Goal: Check status: Check status

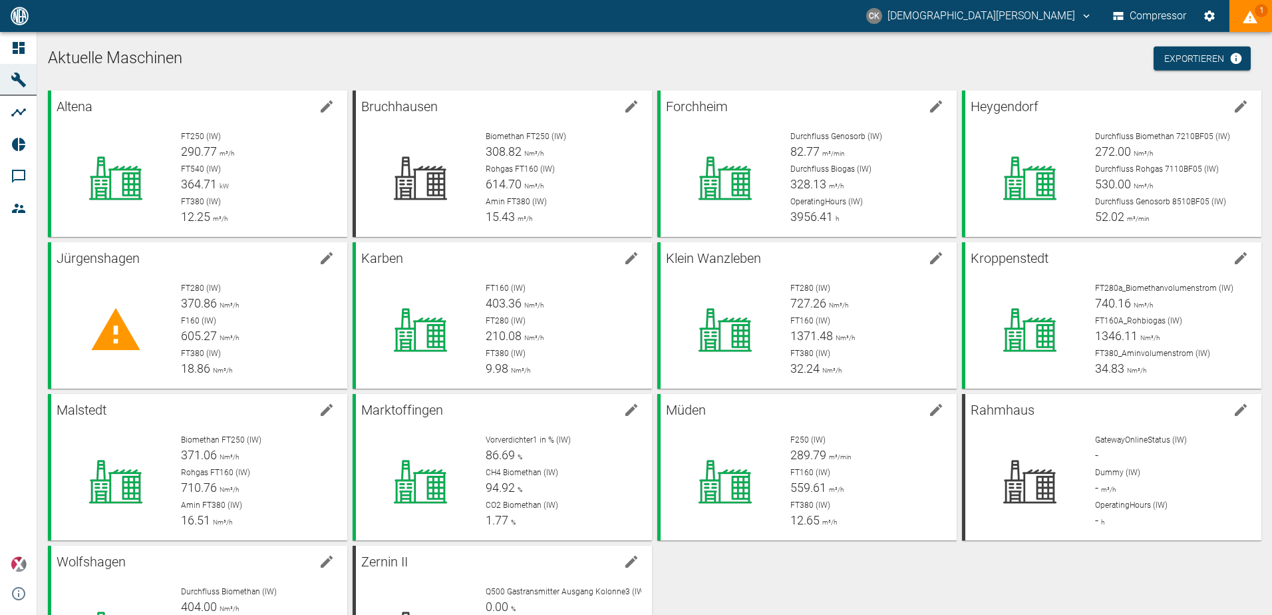
click at [1245, 17] on icon "displayAlerts" at bounding box center [1250, 17] width 16 height 16
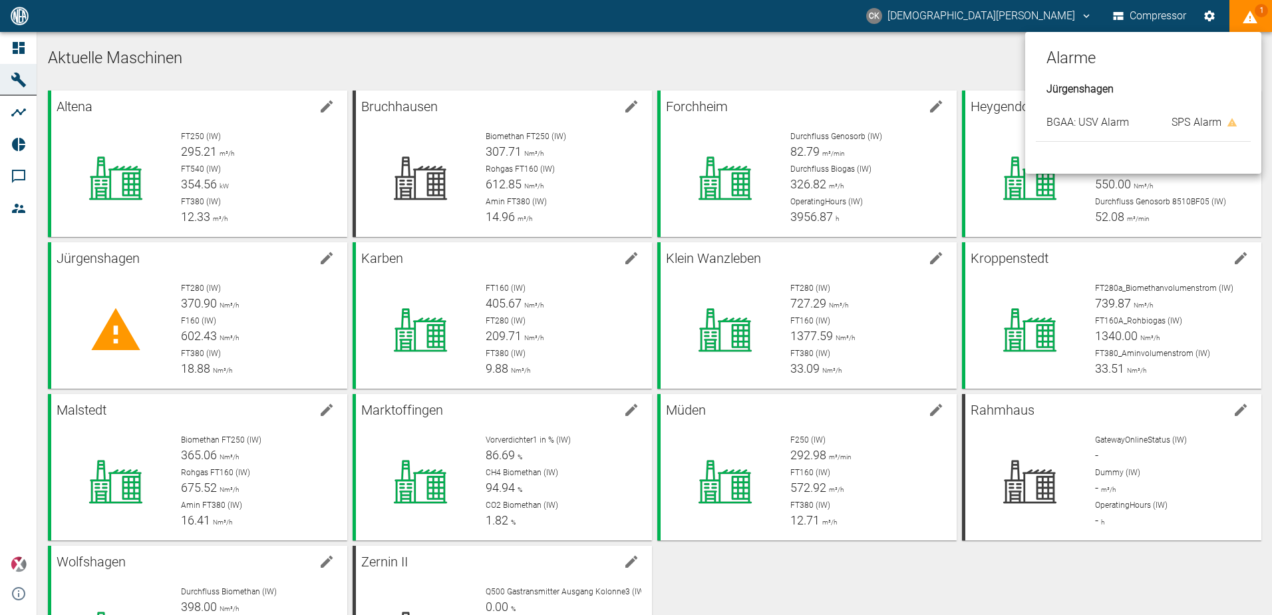
click at [1019, 303] on div at bounding box center [636, 307] width 1272 height 615
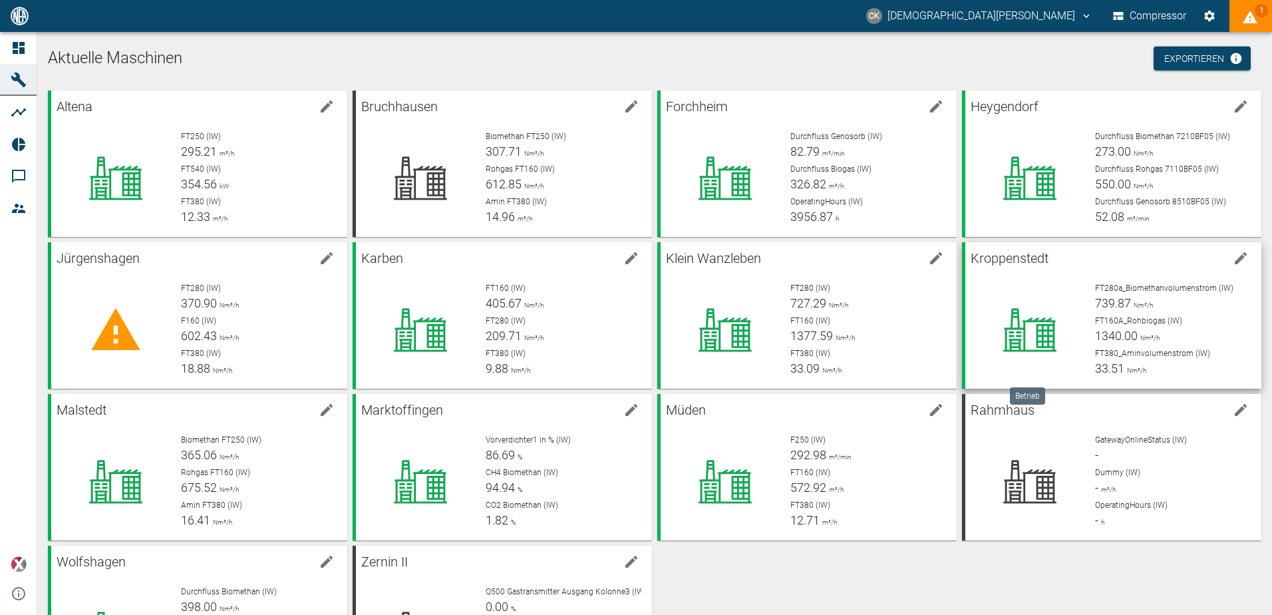
click at [1015, 287] on div at bounding box center [1030, 330] width 108 height 96
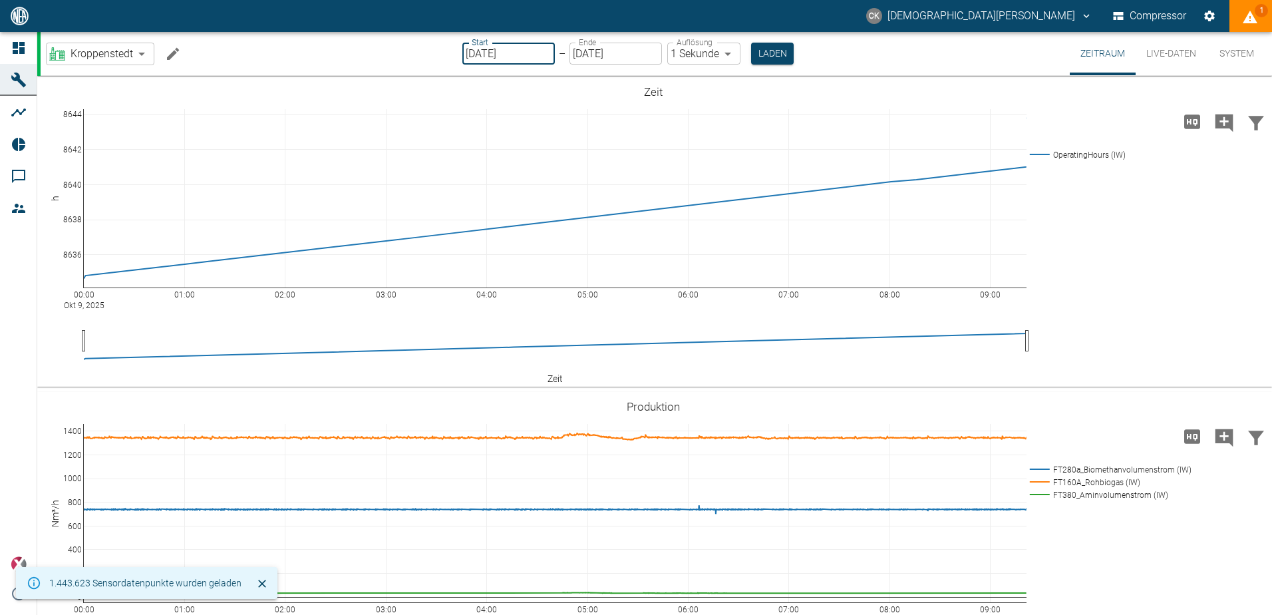
click at [472, 51] on input "[DATE]" at bounding box center [508, 54] width 92 height 22
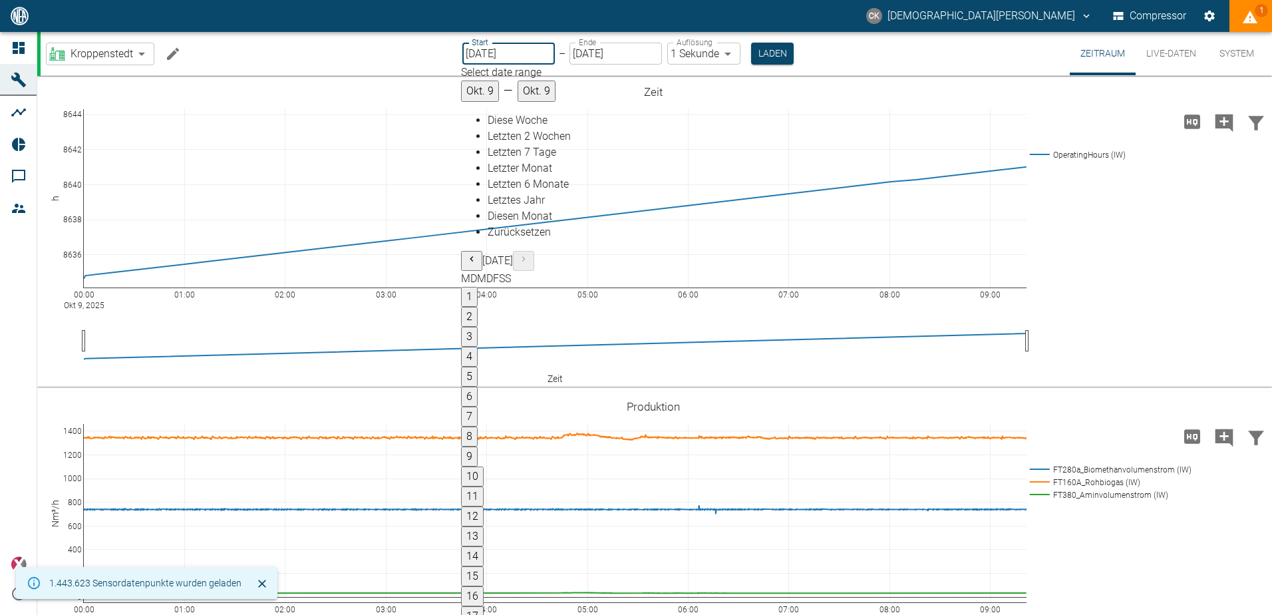
type input "[DATE]"
type input "2min"
type input "[DATE]"
click at [766, 50] on button "Laden" at bounding box center [772, 54] width 43 height 22
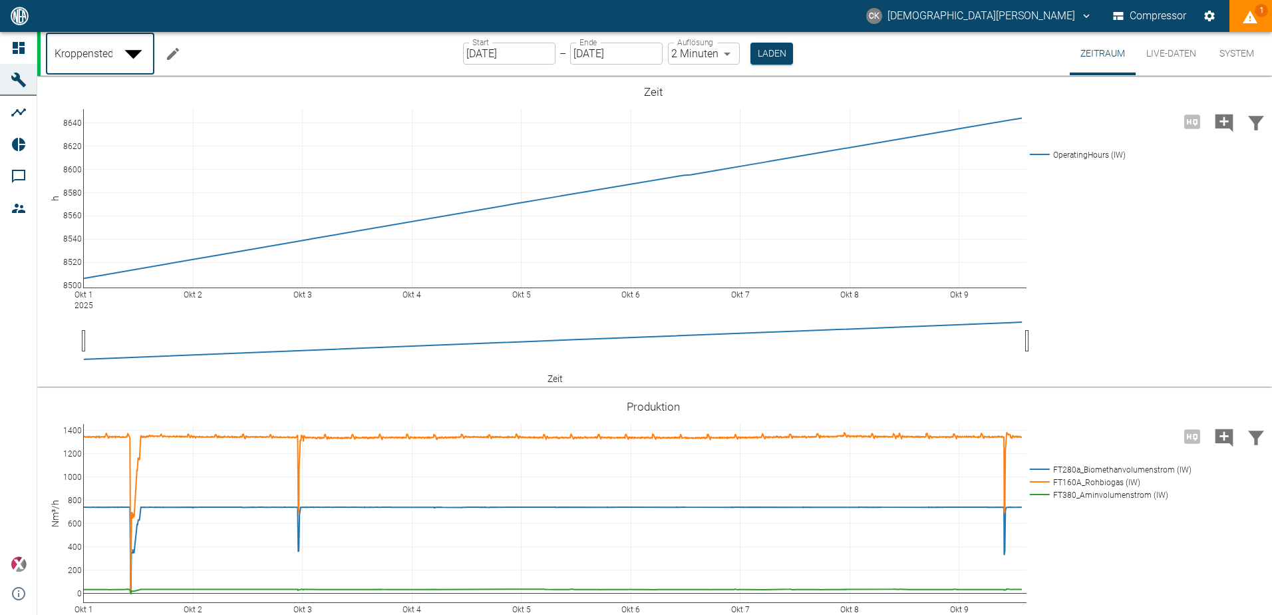
click at [140, 46] on body "CK [PERSON_NAME] Compressor 1 Dashboard Maschinen Analysen Reports Kommentare M…" at bounding box center [636, 307] width 1272 height 615
type input "75283987-fbfa-4fdd-89e0-3632cd169c05"
type input "[DATE]"
type input "1sec"
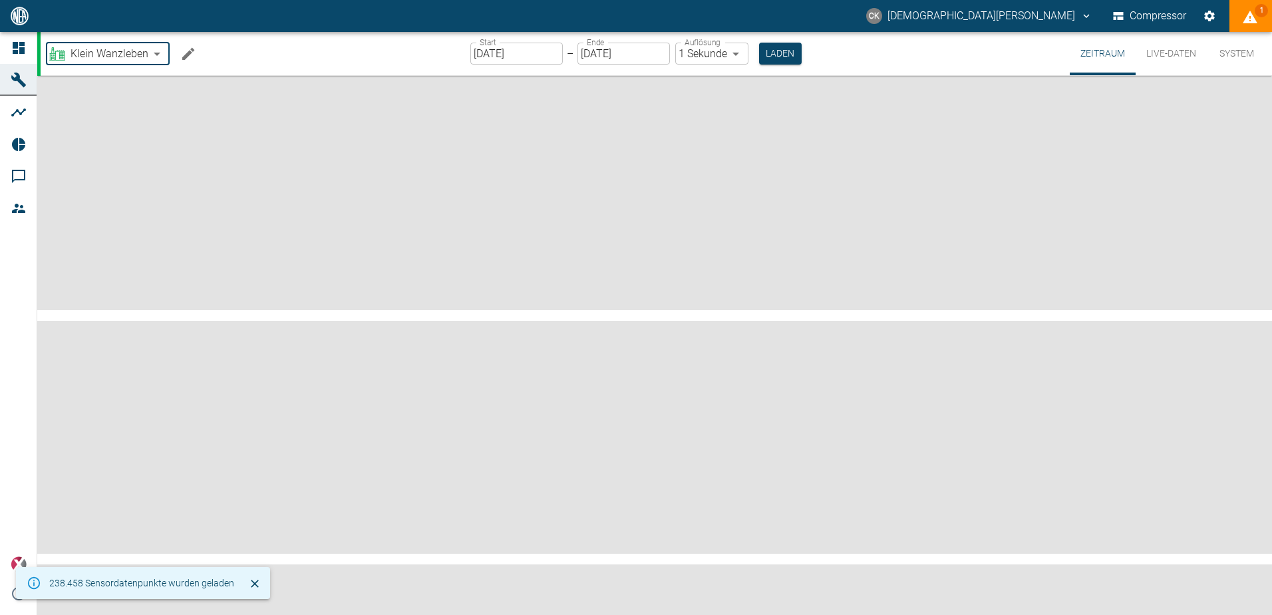
click at [482, 52] on input "[DATE]" at bounding box center [516, 54] width 92 height 22
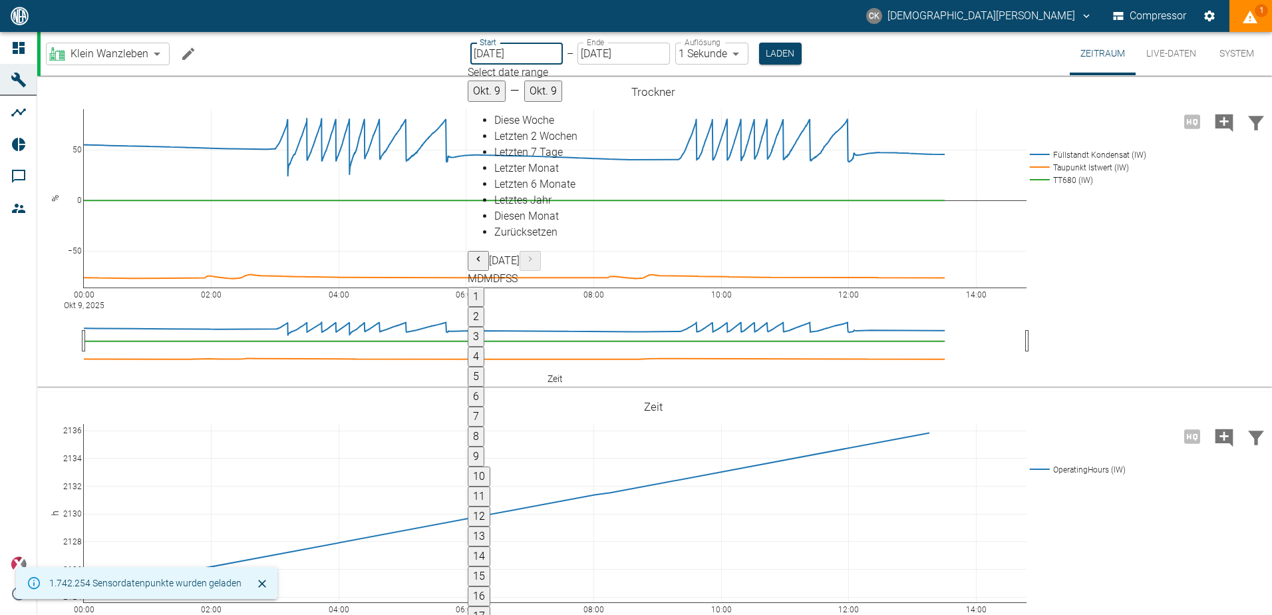
drag, startPoint x: 482, startPoint y: 52, endPoint x: 472, endPoint y: 52, distance: 10.0
click at [472, 52] on input "[DATE]" at bounding box center [516, 54] width 92 height 22
type input "DD.10.2025"
type input "2min"
type input "[DATE]"
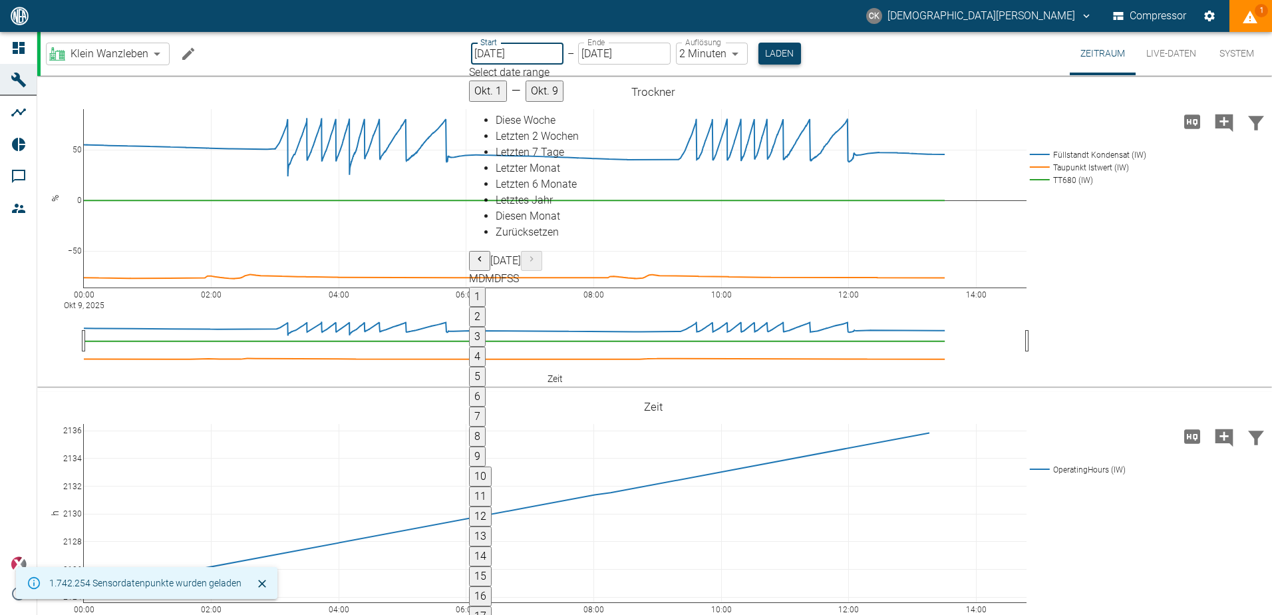
click at [777, 53] on button "Laden" at bounding box center [780, 54] width 43 height 22
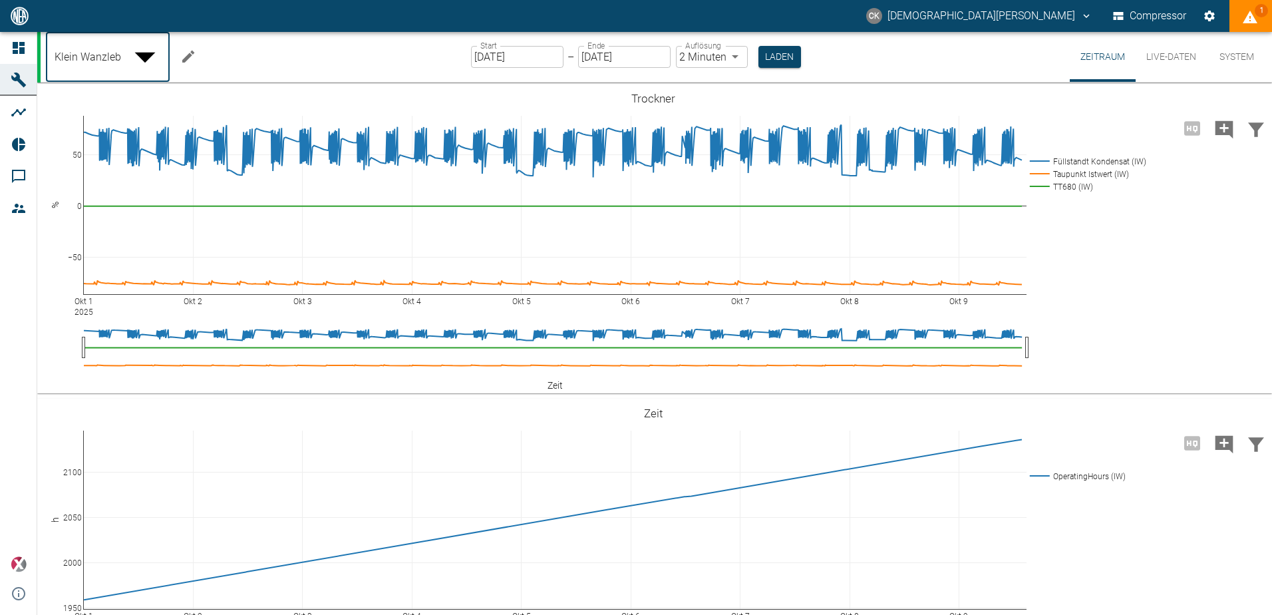
click at [153, 52] on body "CK [PERSON_NAME] Compressor 1 Dashboard Maschinen Analysen Reports Kommentare M…" at bounding box center [636, 307] width 1272 height 615
drag, startPoint x: 105, startPoint y: 273, endPoint x: 153, endPoint y: 258, distance: 50.5
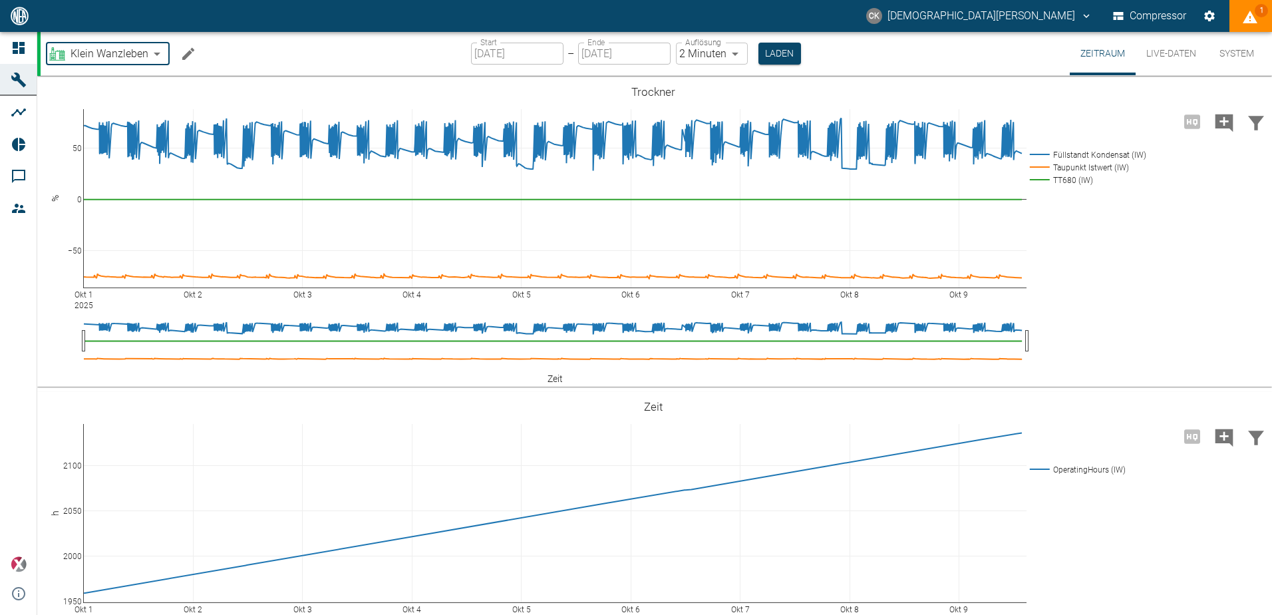
type input "7747ba40-e576-478b-9025-d024c0c73310"
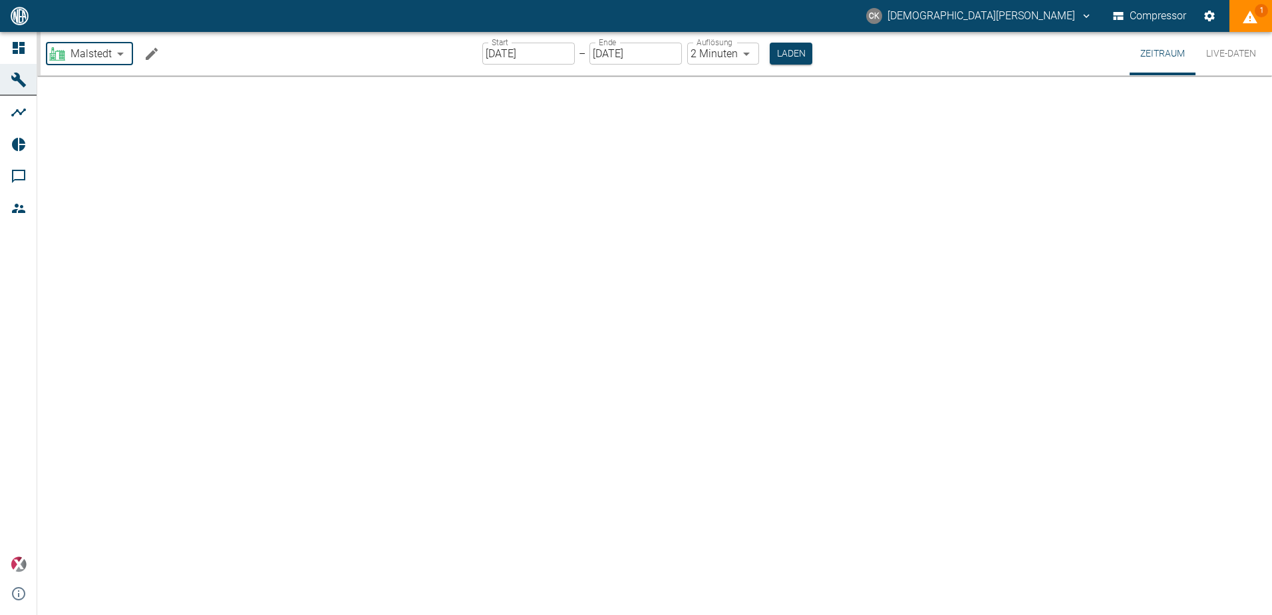
type input "[DATE]"
type input "1sec"
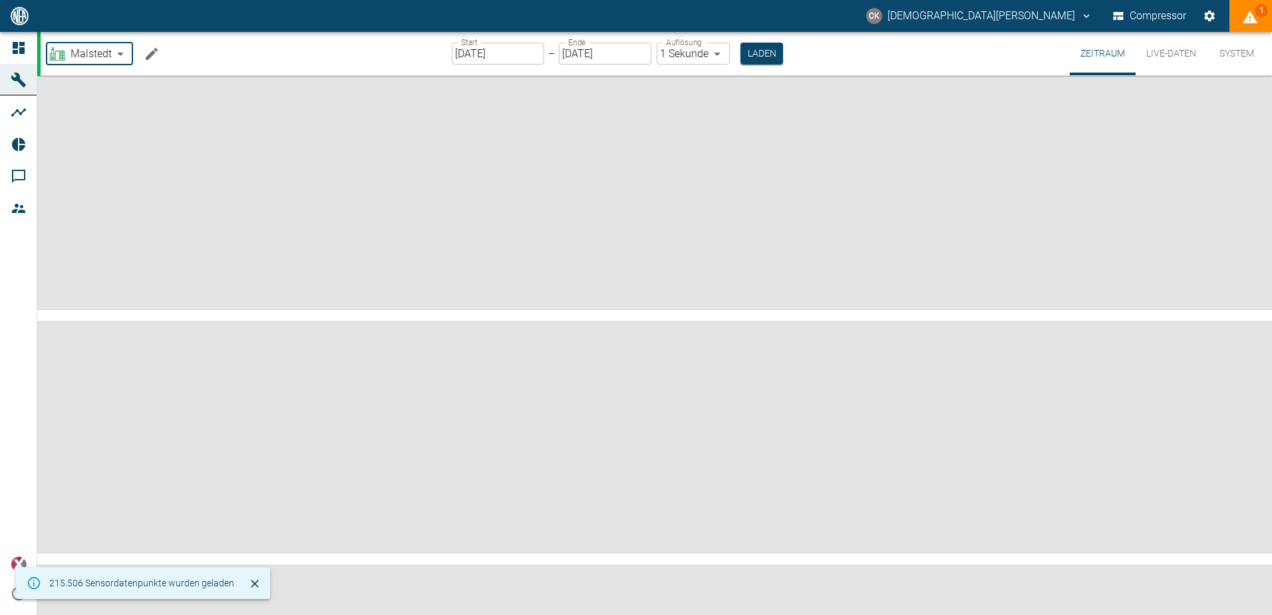
click at [464, 51] on input "[DATE]" at bounding box center [498, 54] width 92 height 22
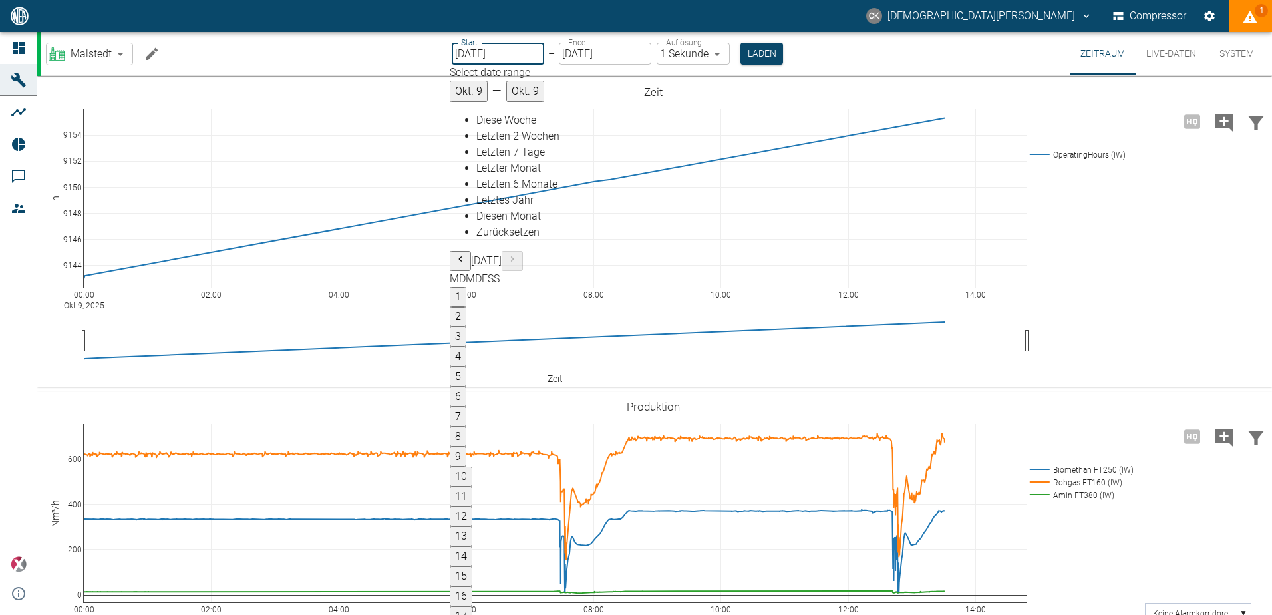
drag, startPoint x: 464, startPoint y: 51, endPoint x: 450, endPoint y: 53, distance: 14.1
click at [452, 52] on input "[DATE]" at bounding box center [498, 54] width 92 height 22
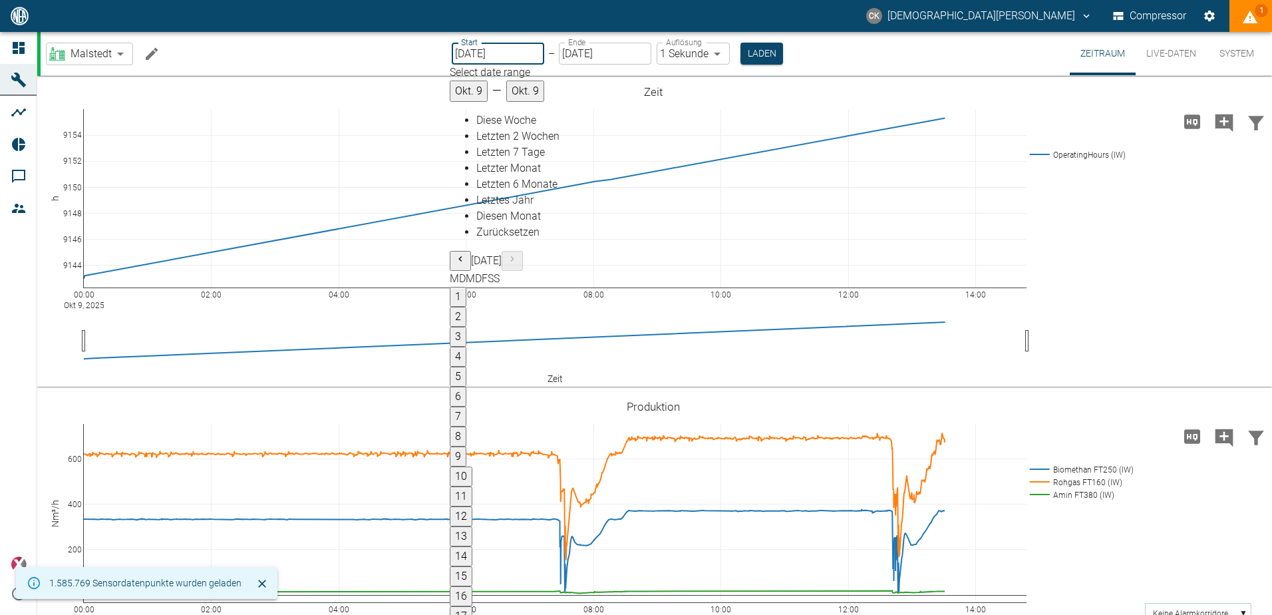
type input "[DATE]"
type input "2min"
click at [755, 53] on button "Laden" at bounding box center [761, 54] width 43 height 22
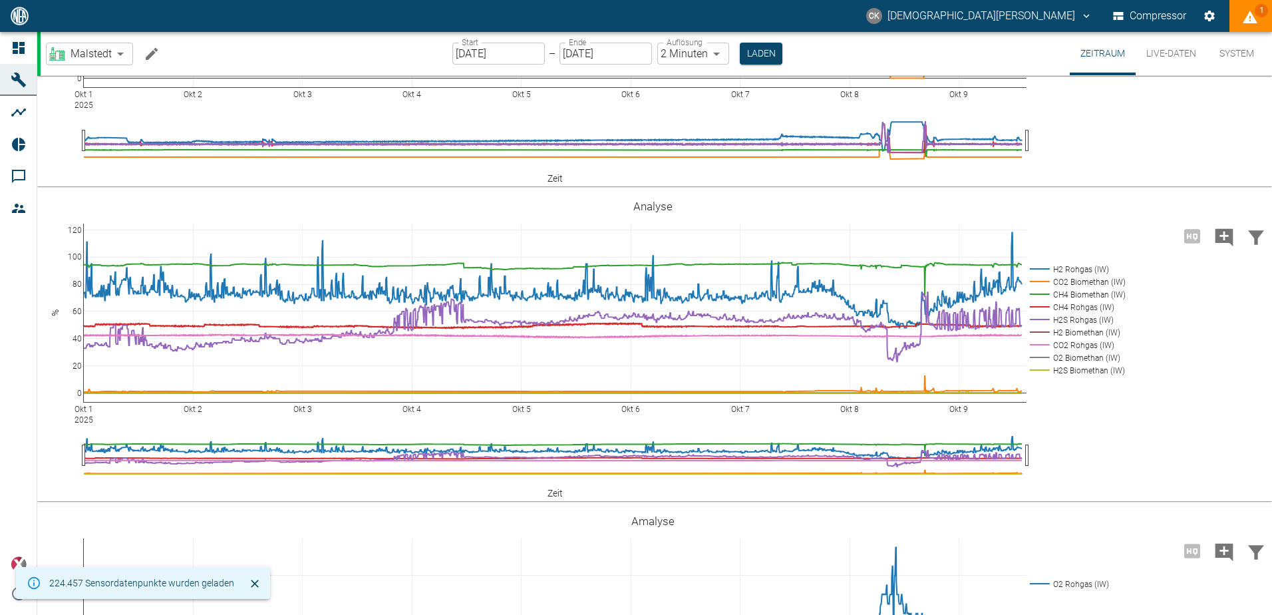
scroll to position [1049, 0]
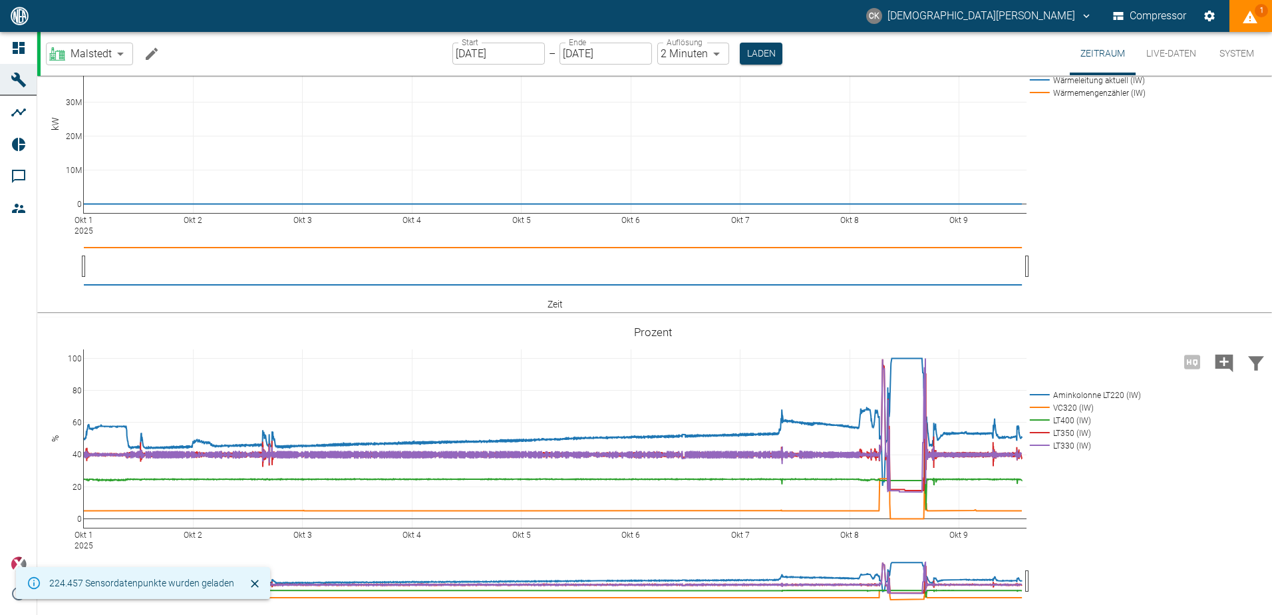
click at [461, 54] on input "[DATE]" at bounding box center [498, 54] width 92 height 22
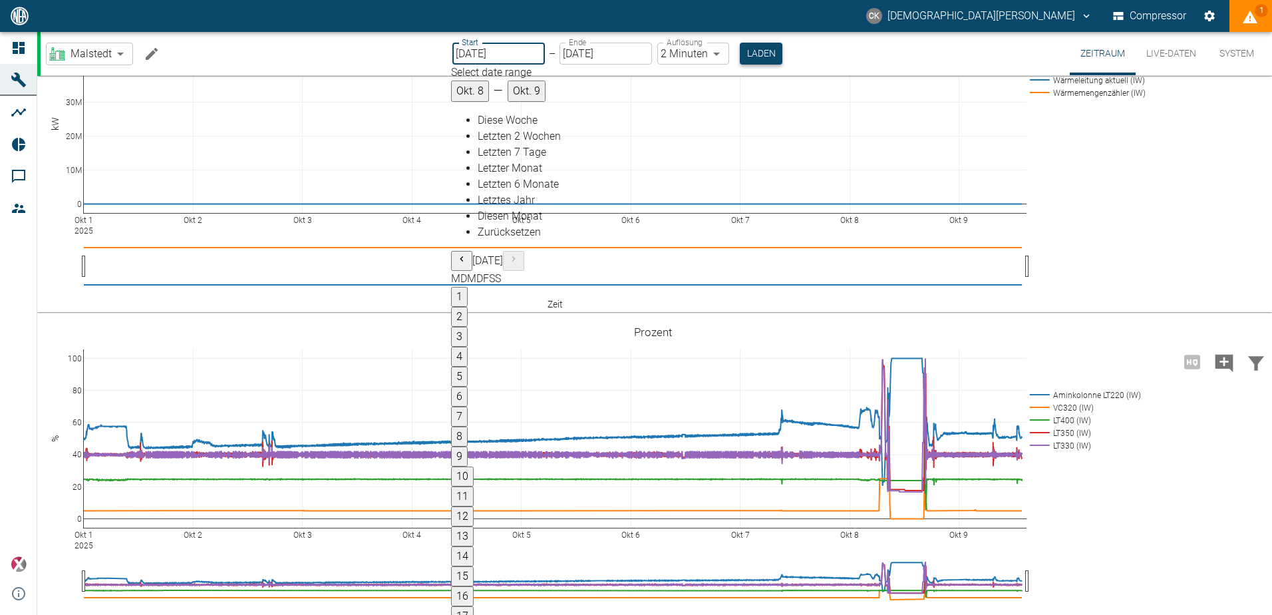
type input "[DATE]"
click at [760, 47] on button "Laden" at bounding box center [761, 54] width 43 height 22
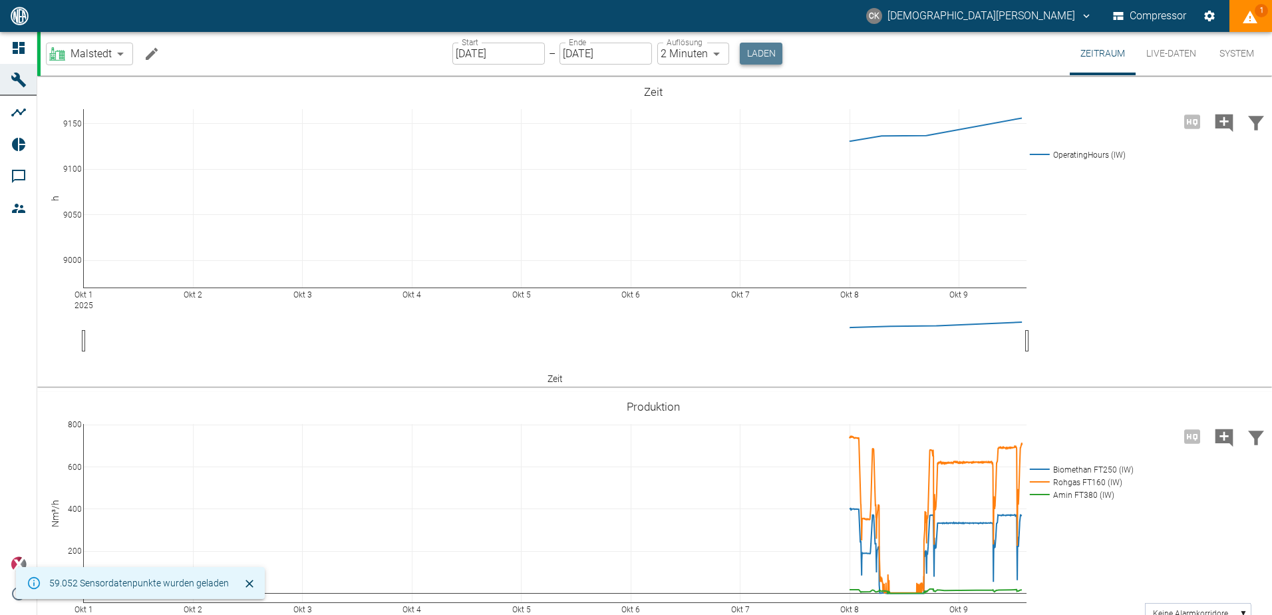
click at [757, 54] on button "Laden" at bounding box center [761, 54] width 43 height 22
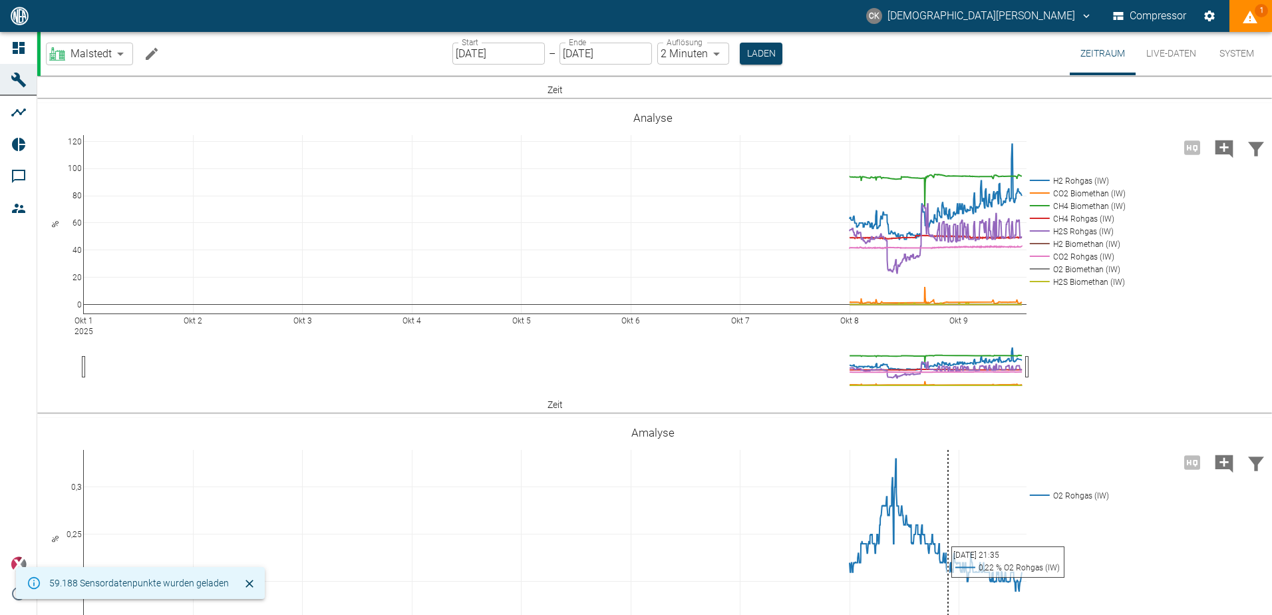
scroll to position [1514, 0]
